Goal: Transaction & Acquisition: Purchase product/service

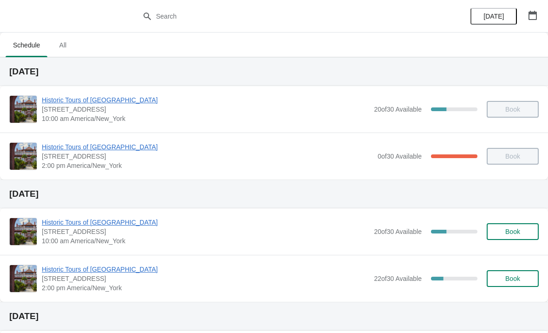
click at [516, 225] on button "Book" at bounding box center [513, 231] width 52 height 17
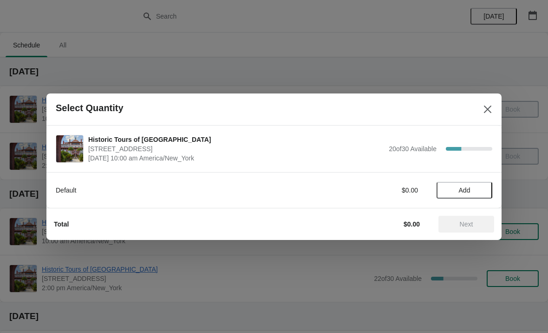
click at [470, 189] on span "Add" at bounding box center [465, 189] width 12 height 7
click at [469, 220] on span "Next" at bounding box center [466, 223] width 13 height 7
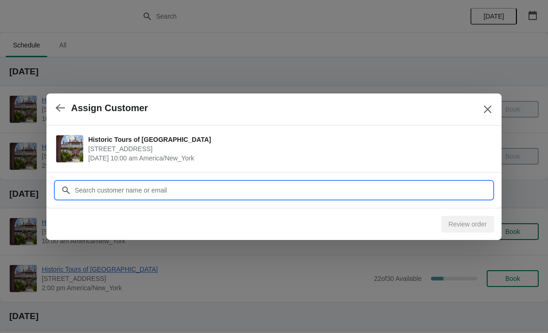
click at [468, 191] on input "Customer" at bounding box center [283, 190] width 418 height 17
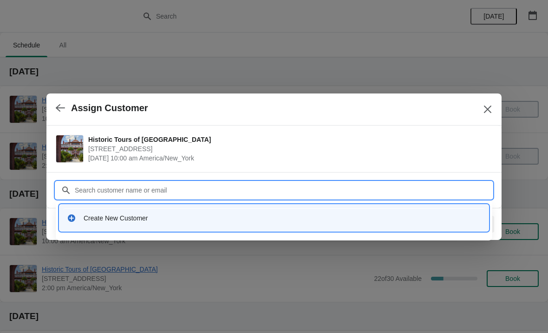
click at [95, 224] on div "Create New Customer" at bounding box center [274, 217] width 422 height 19
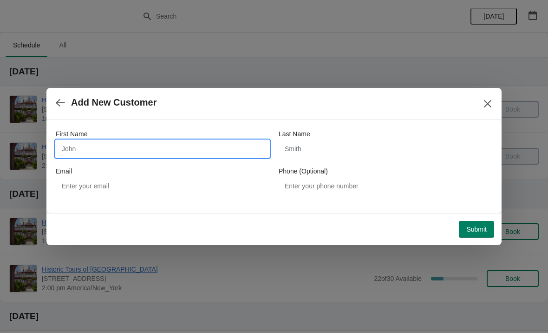
click at [93, 149] on input "First Name" at bounding box center [163, 148] width 214 height 17
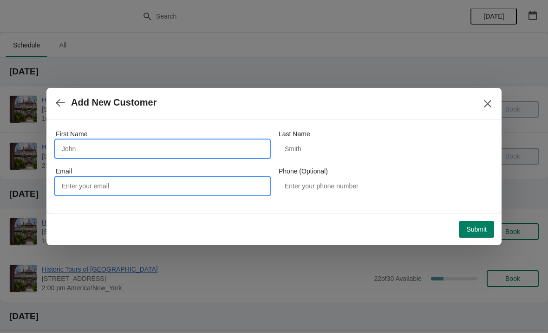
click at [90, 188] on input "Email" at bounding box center [163, 185] width 214 height 17
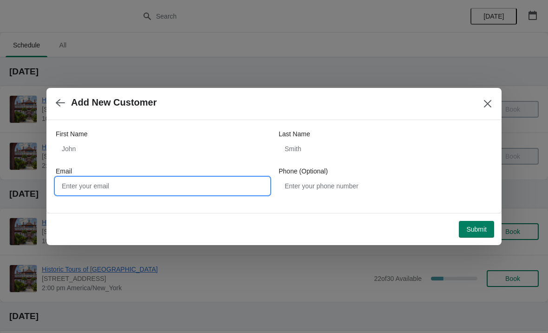
click at [79, 188] on input "Email" at bounding box center [163, 185] width 214 height 17
paste input "[EMAIL_ADDRESS][DOMAIN_NAME]"
type input "[EMAIL_ADDRESS][DOMAIN_NAME]"
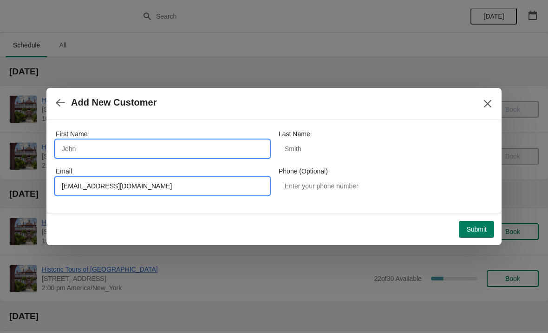
click at [133, 155] on input "First Name" at bounding box center [163, 148] width 214 height 17
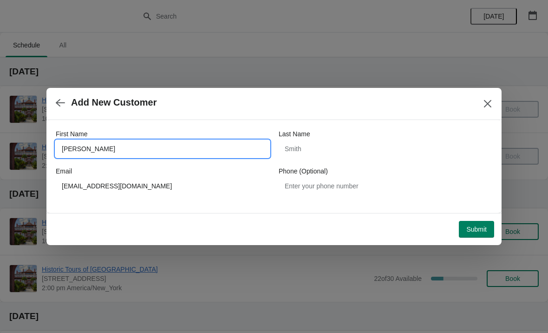
type input "[PERSON_NAME]"
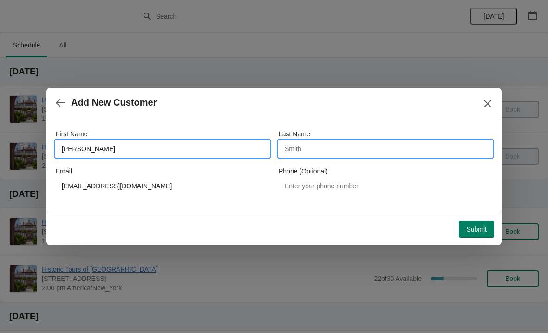
click at [391, 146] on input "Last Name" at bounding box center [386, 148] width 214 height 17
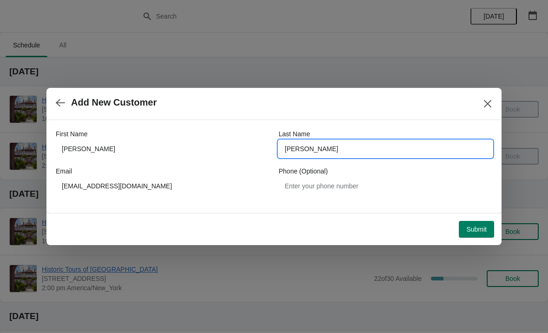
type input "[PERSON_NAME]"
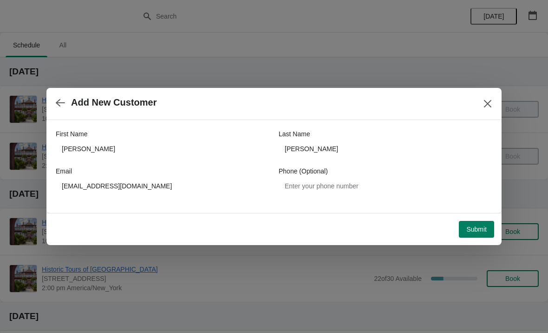
click at [478, 228] on span "Submit" at bounding box center [476, 228] width 20 height 7
